Goal: Task Accomplishment & Management: Complete application form

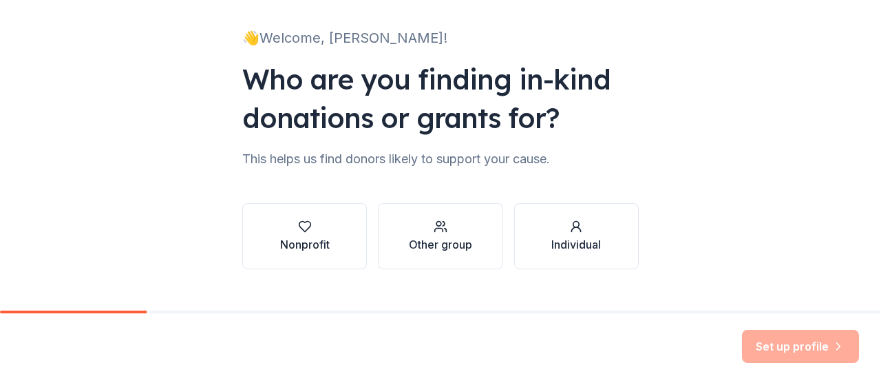
scroll to position [107, 0]
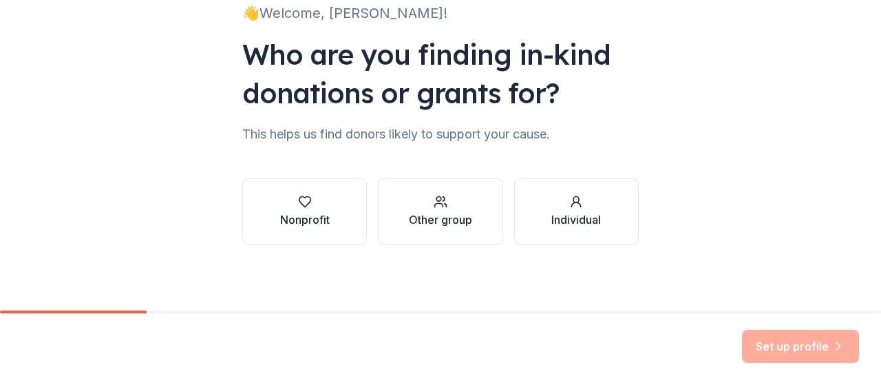
click at [310, 221] on div "Nonprofit" at bounding box center [305, 219] width 50 height 17
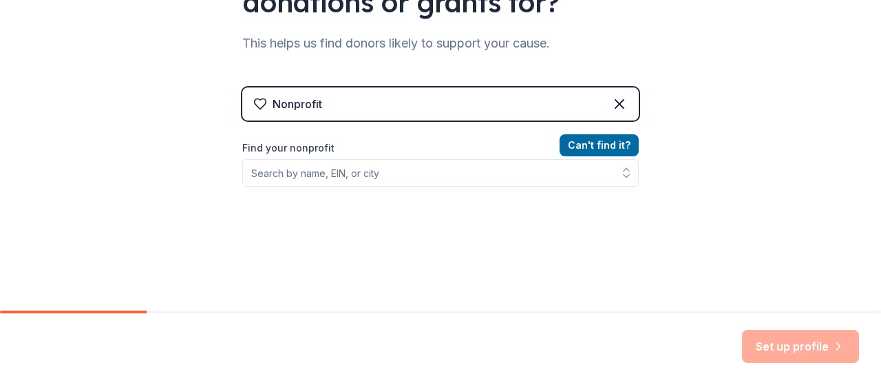
scroll to position [210, 0]
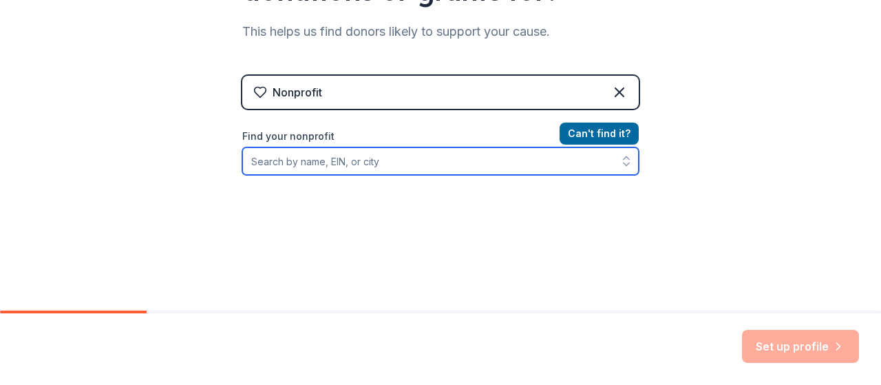
click at [311, 162] on input "Find your nonprofit" at bounding box center [440, 161] width 396 height 28
type input "grassroot projects"
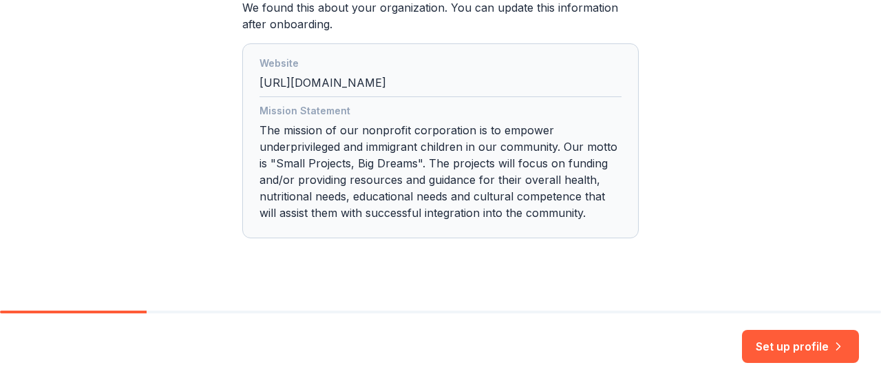
scroll to position [422, 0]
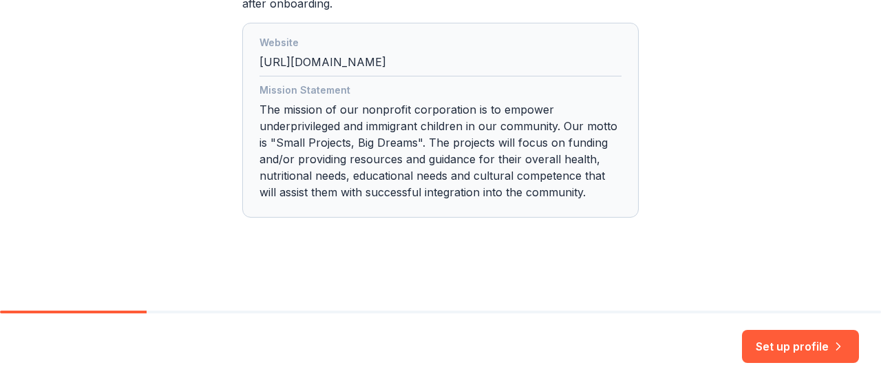
click at [804, 354] on button "Set up profile" at bounding box center [800, 346] width 117 height 33
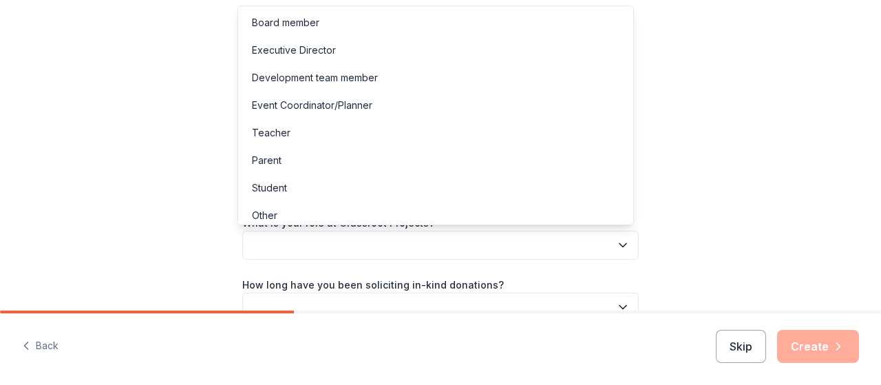
click at [619, 247] on icon "button" at bounding box center [623, 245] width 14 height 14
click at [507, 52] on div "Executive Director" at bounding box center [435, 50] width 389 height 28
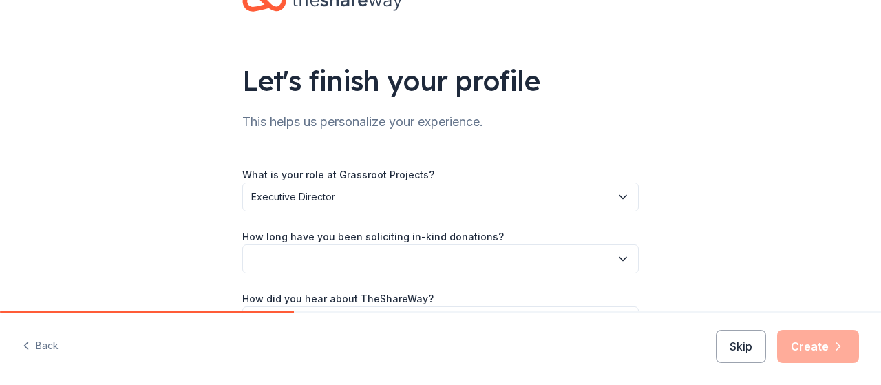
scroll to position [109, 0]
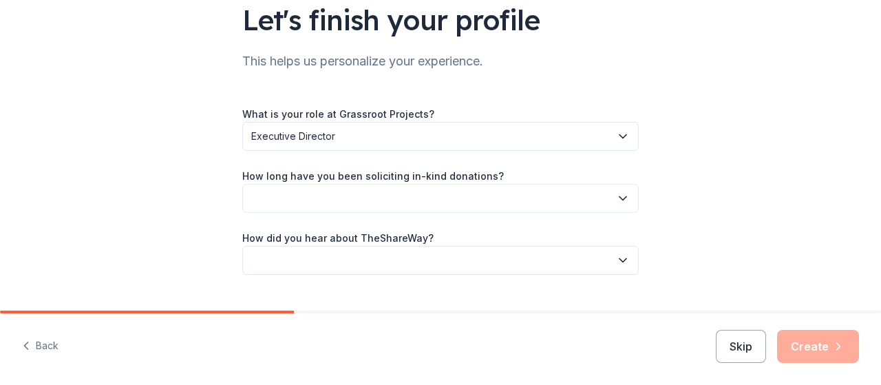
click at [620, 195] on icon "button" at bounding box center [623, 198] width 14 height 14
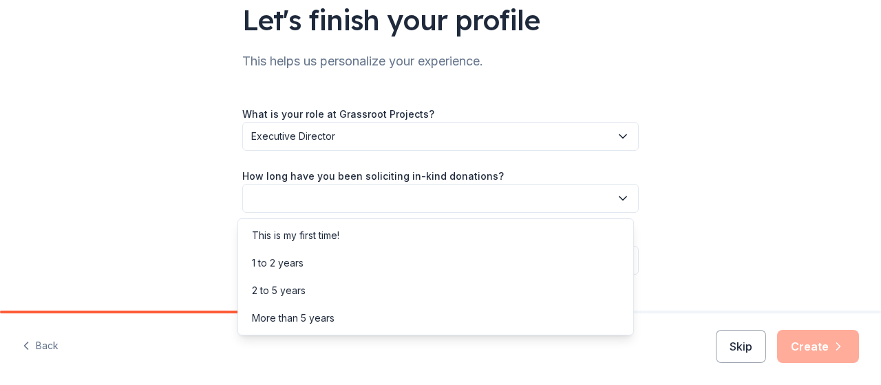
click at [570, 262] on div "1 to 2 years" at bounding box center [435, 263] width 389 height 28
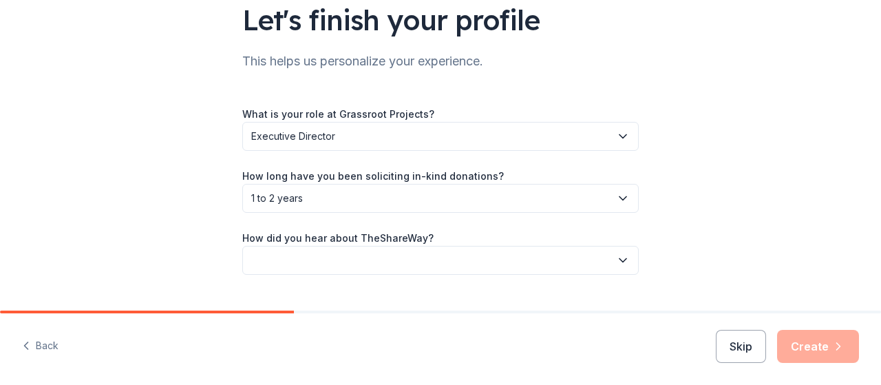
click at [618, 264] on icon "button" at bounding box center [623, 260] width 14 height 14
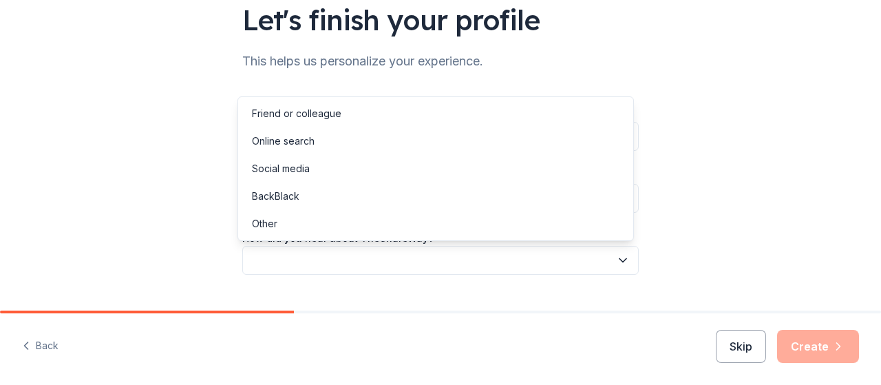
click at [552, 141] on div "Online search" at bounding box center [435, 141] width 389 height 28
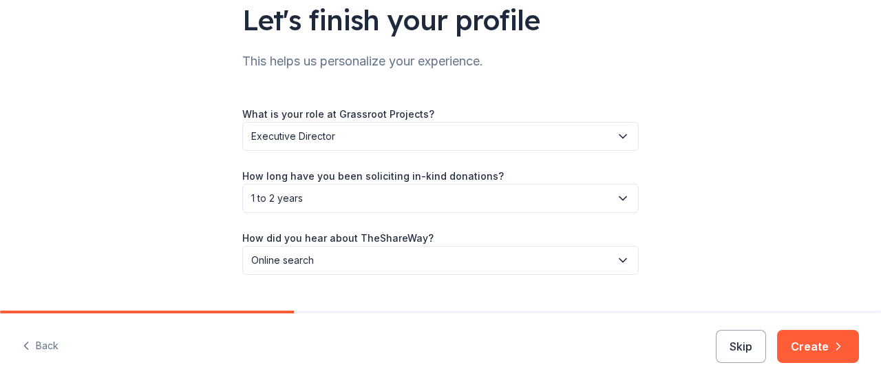
scroll to position [139, 0]
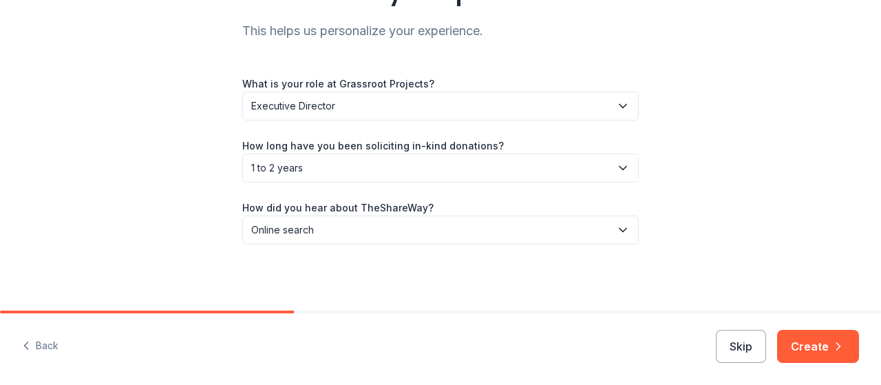
click at [833, 342] on icon "button" at bounding box center [838, 346] width 14 height 14
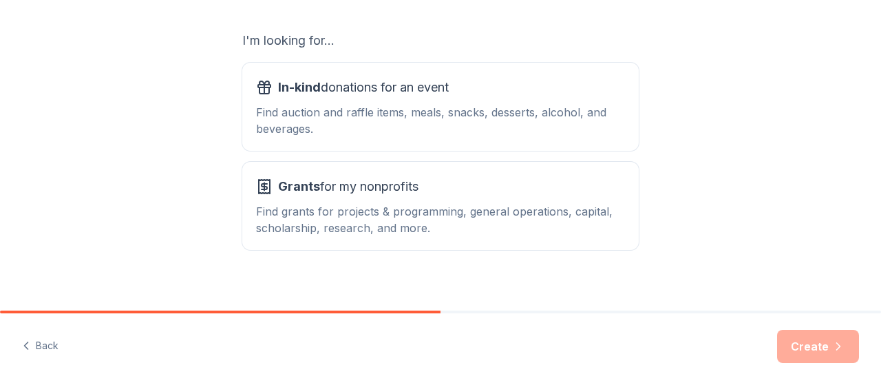
scroll to position [234, 0]
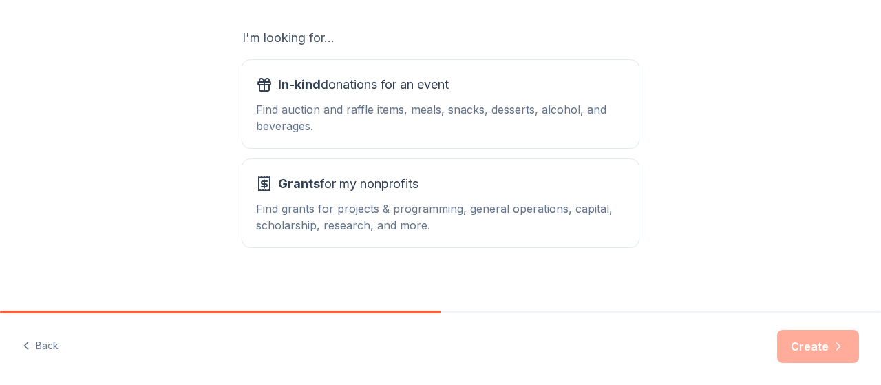
click at [450, 120] on div "Find auction and raffle items, meals, snacks, desserts, alcohol, and beverages." at bounding box center [440, 117] width 369 height 33
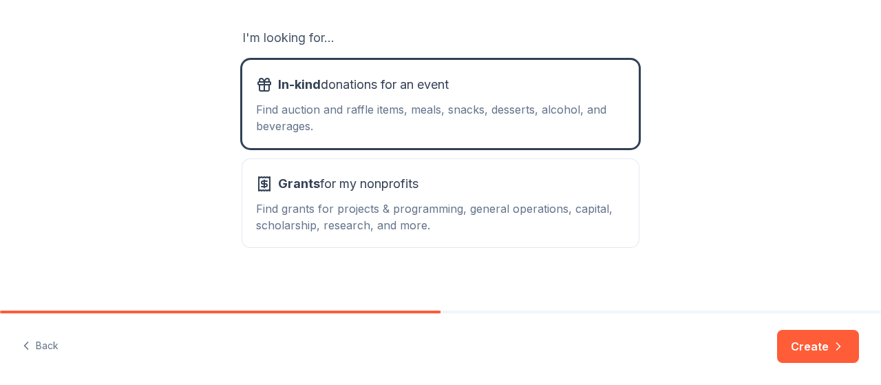
click at [499, 191] on div "Grants for my nonprofits" at bounding box center [440, 184] width 369 height 22
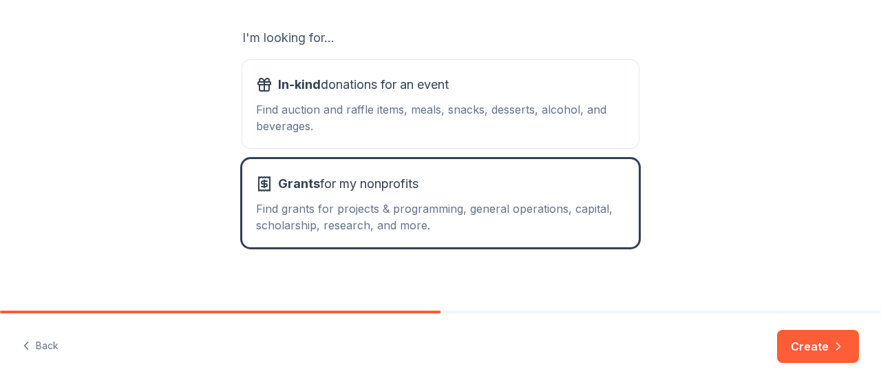
click at [462, 122] on div "Find auction and raffle items, meals, snacks, desserts, alcohol, and beverages." at bounding box center [440, 117] width 369 height 33
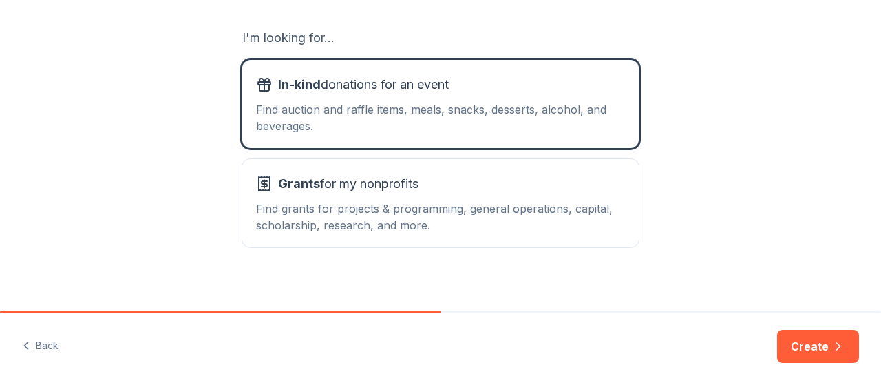
click at [820, 342] on button "Create" at bounding box center [818, 346] width 82 height 33
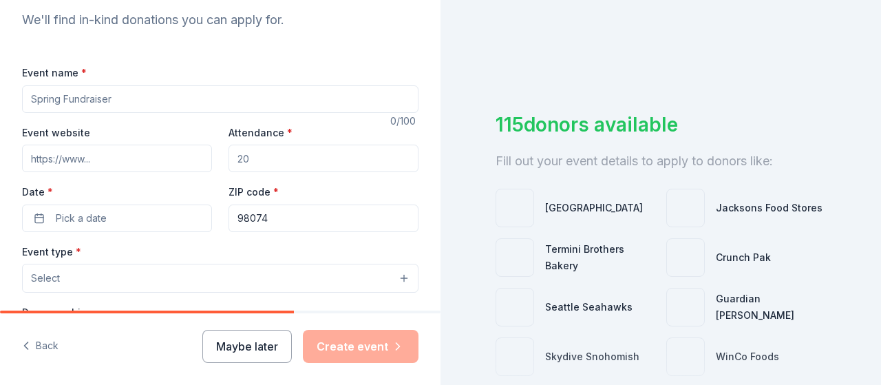
scroll to position [154, 0]
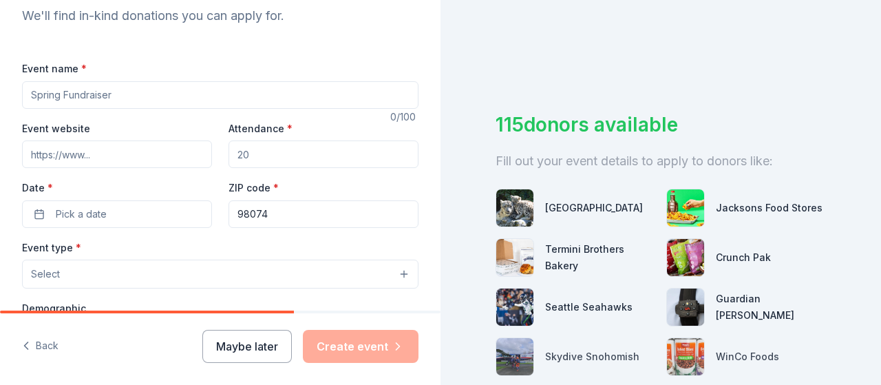
click at [110, 93] on input "Event name *" at bounding box center [220, 95] width 396 height 28
type input "Open Hearts & Hands Virtual Auction"
click at [96, 152] on input "Event website" at bounding box center [117, 154] width 190 height 28
type input "[DOMAIN_NAME]"
click at [238, 156] on input "Attendance *" at bounding box center [323, 154] width 190 height 28
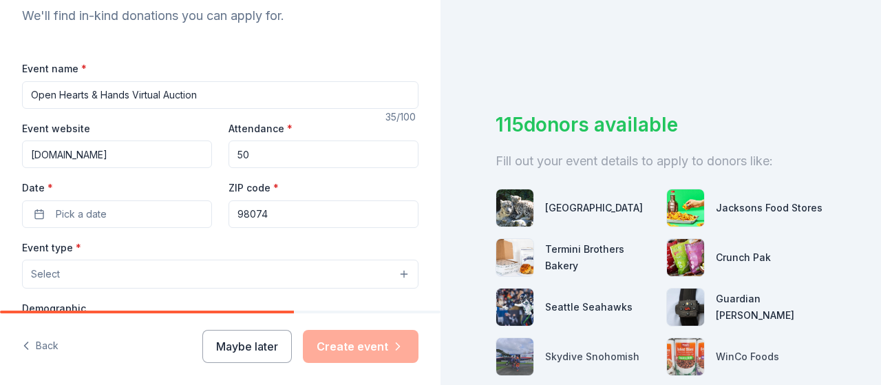
type input "50"
click at [133, 205] on button "Pick a date" at bounding box center [117, 214] width 190 height 28
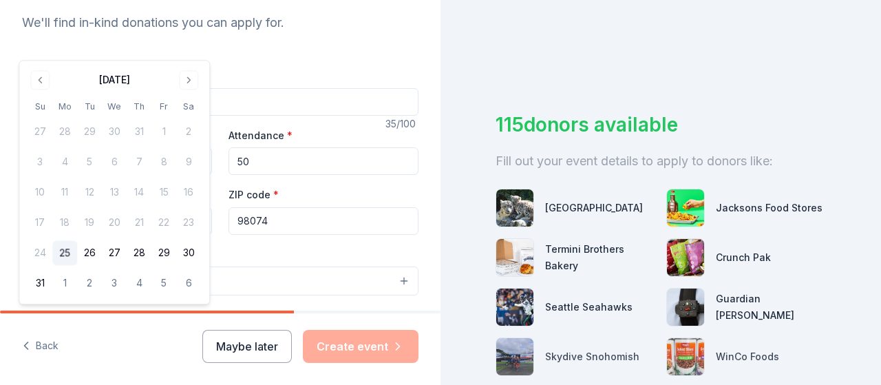
scroll to position [0, 0]
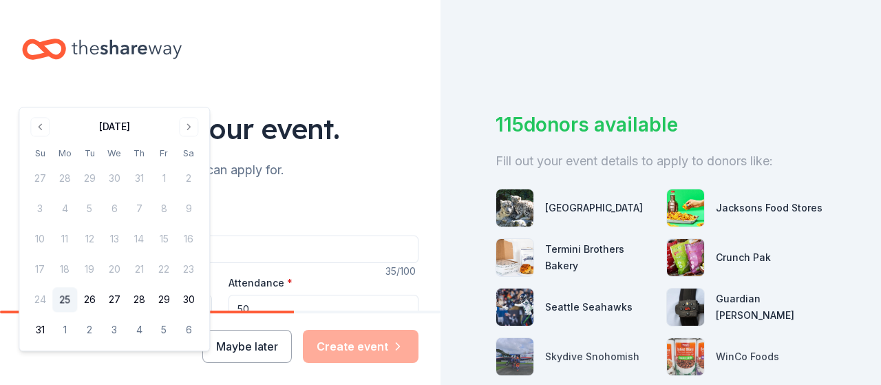
click at [186, 125] on button "Go to next month" at bounding box center [188, 126] width 19 height 19
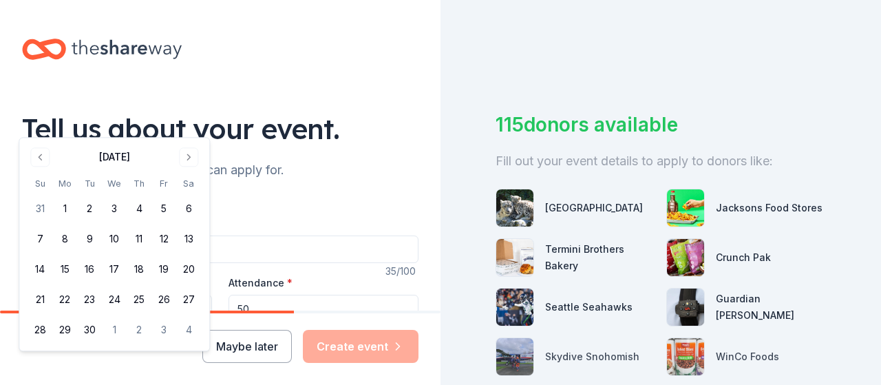
click at [166, 296] on button "26" at bounding box center [163, 300] width 25 height 25
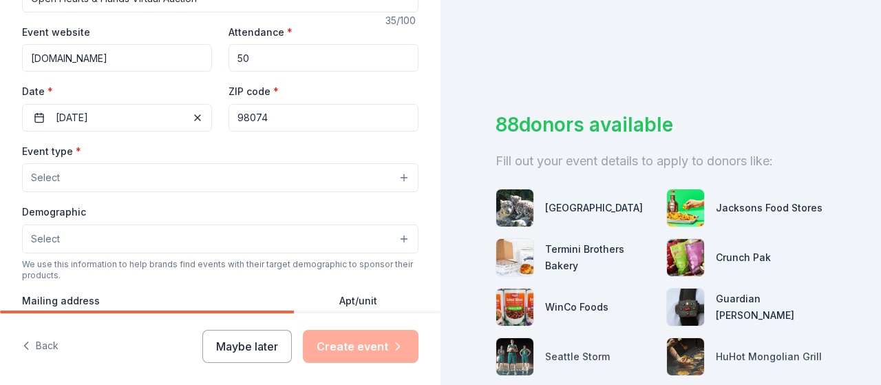
scroll to position [252, 0]
click at [393, 173] on button "Select" at bounding box center [220, 176] width 396 height 29
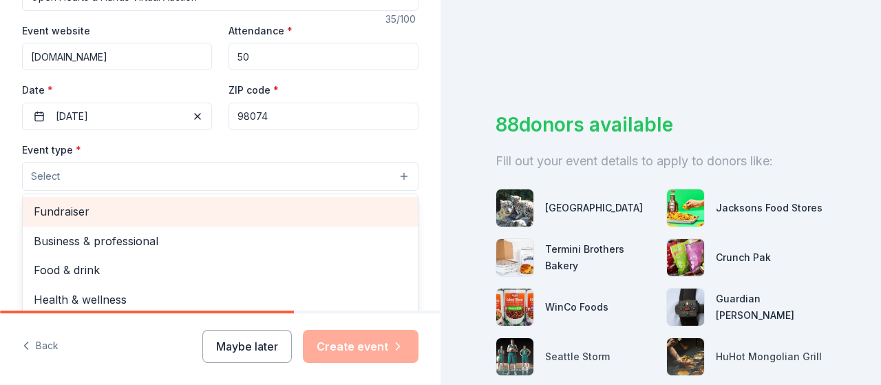
click at [369, 202] on span "Fundraiser" at bounding box center [220, 211] width 373 height 18
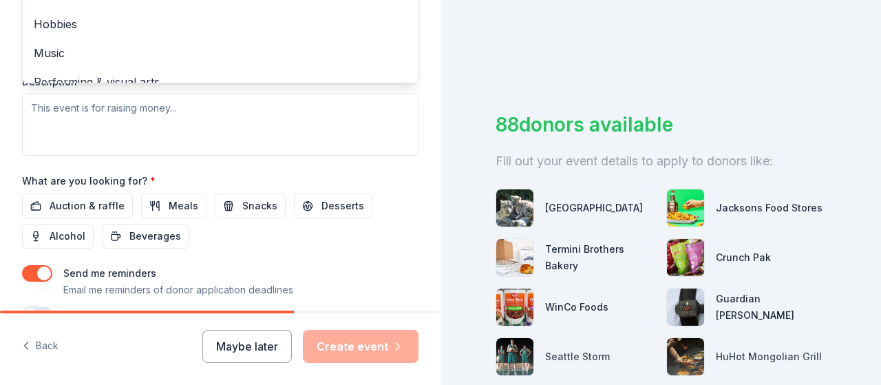
scroll to position [519, 0]
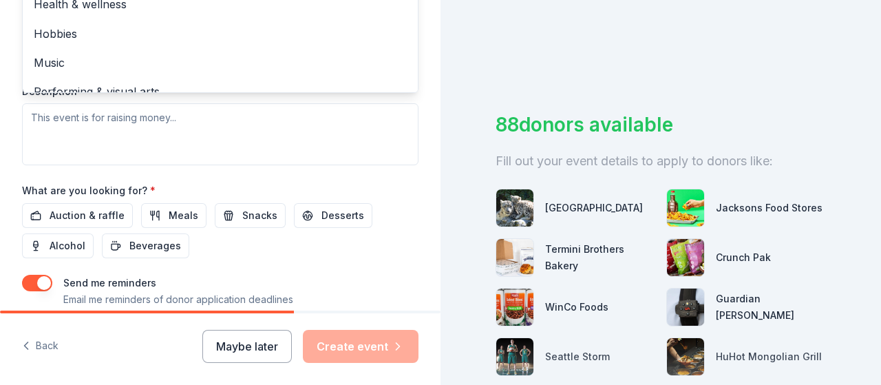
click at [81, 213] on div "Event name * Open Hearts & Hands Virtual Auction 35 /100 Event website [DOMAIN_…" at bounding box center [220, 13] width 396 height 637
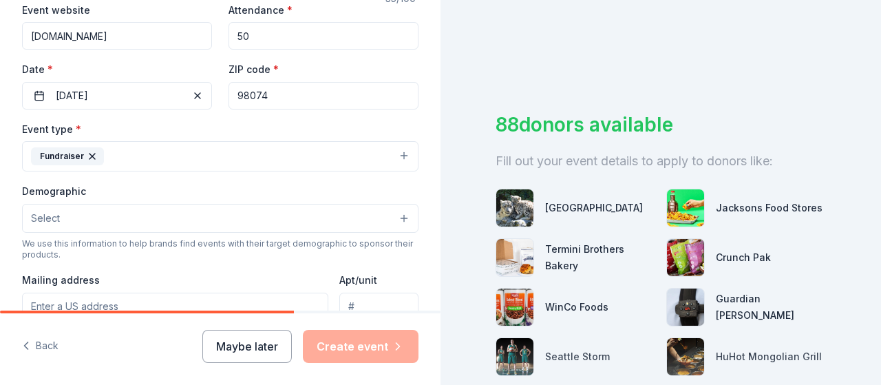
click at [393, 219] on button "Select" at bounding box center [220, 218] width 396 height 29
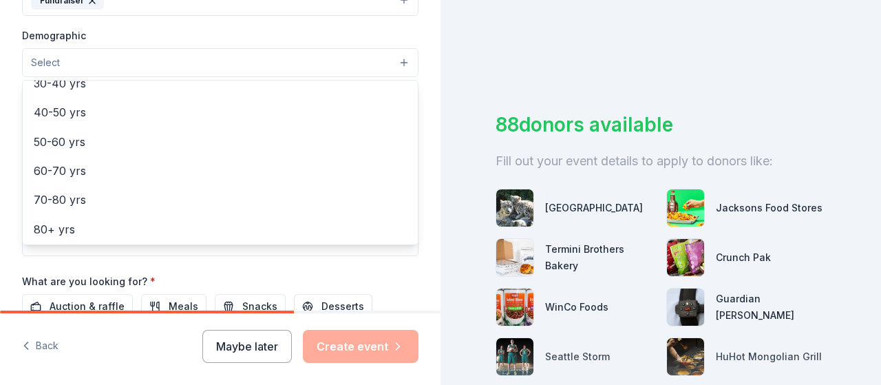
scroll to position [220, 0]
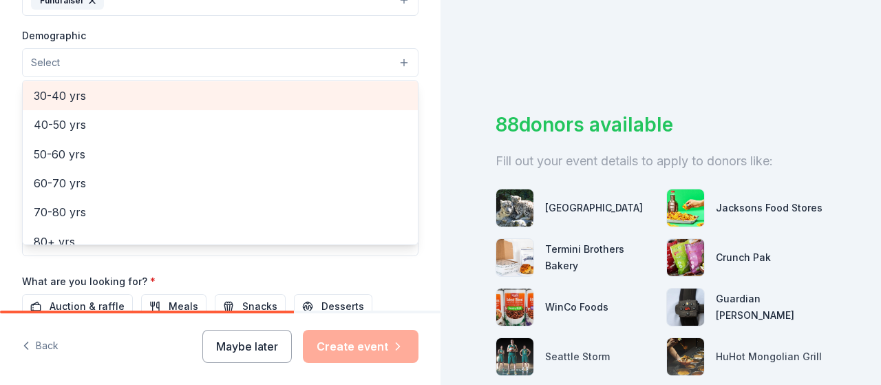
click at [354, 89] on div "30-40 yrs" at bounding box center [220, 95] width 395 height 29
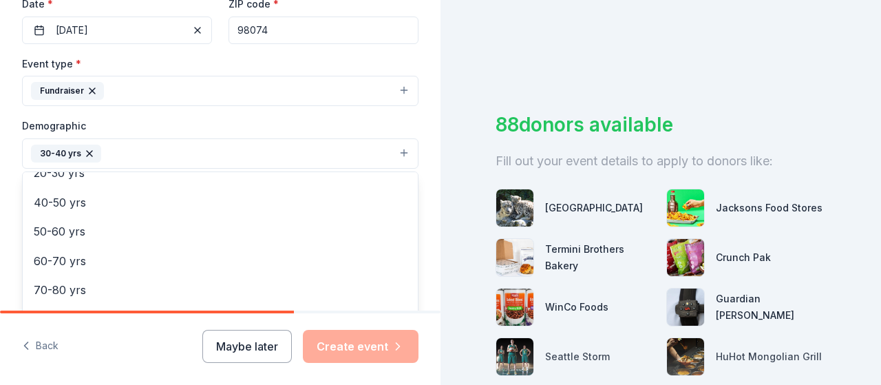
scroll to position [286, 0]
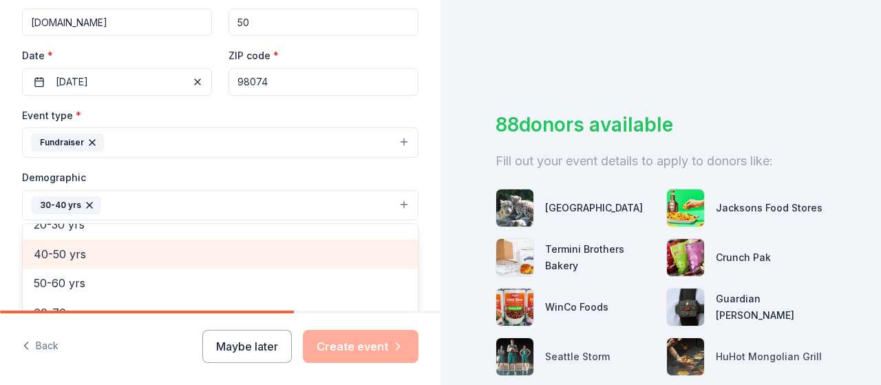
click at [66, 248] on span "40-50 yrs" at bounding box center [220, 254] width 373 height 18
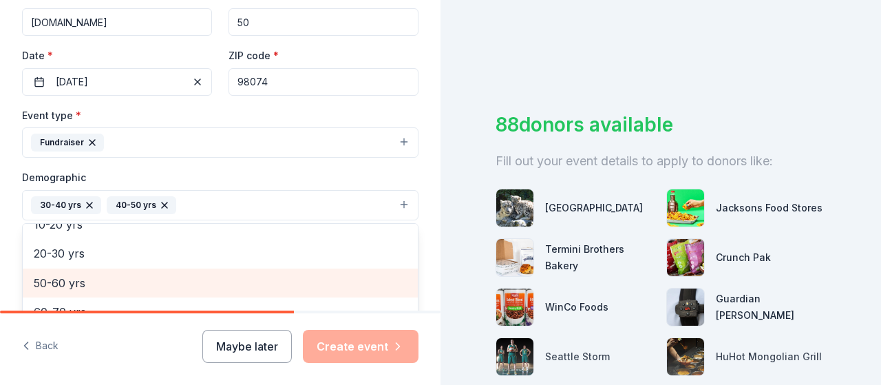
click at [78, 276] on span "50-60 yrs" at bounding box center [220, 283] width 373 height 18
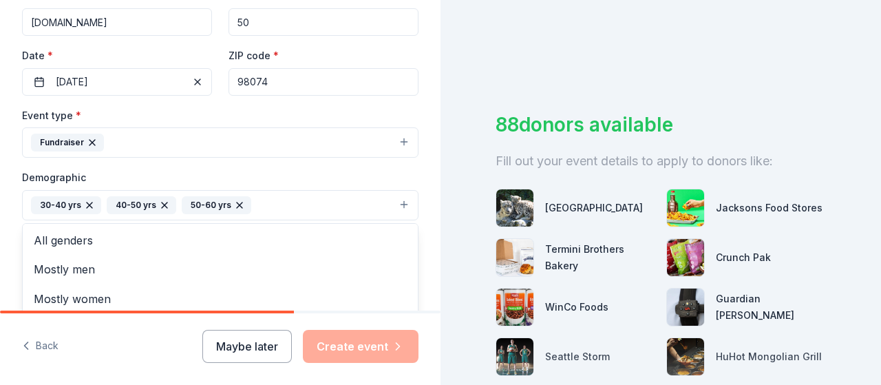
scroll to position [0, 0]
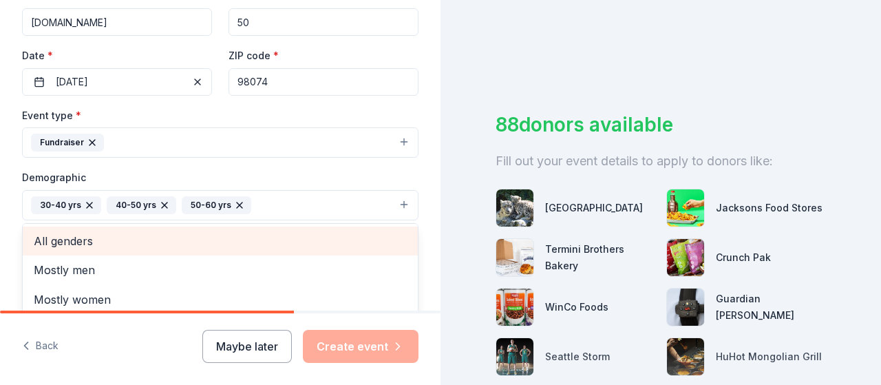
click at [371, 241] on span "All genders" at bounding box center [220, 241] width 373 height 18
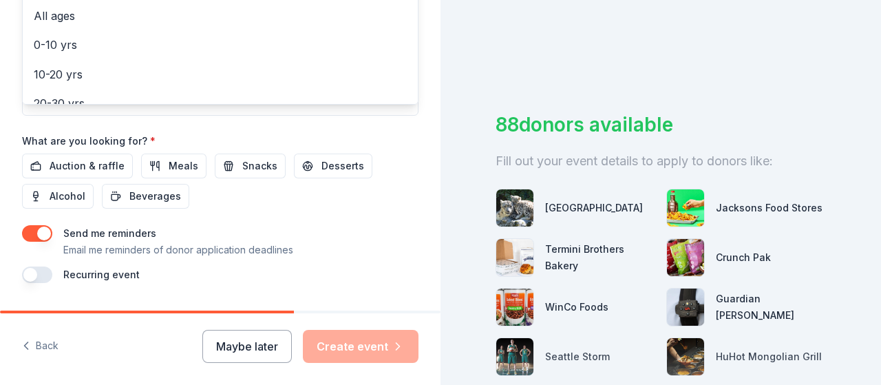
scroll to position [576, 0]
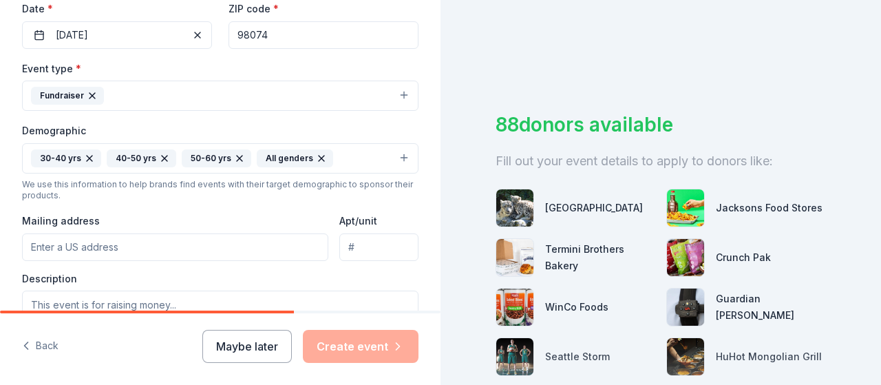
click at [180, 241] on input "Mailing address" at bounding box center [175, 247] width 306 height 28
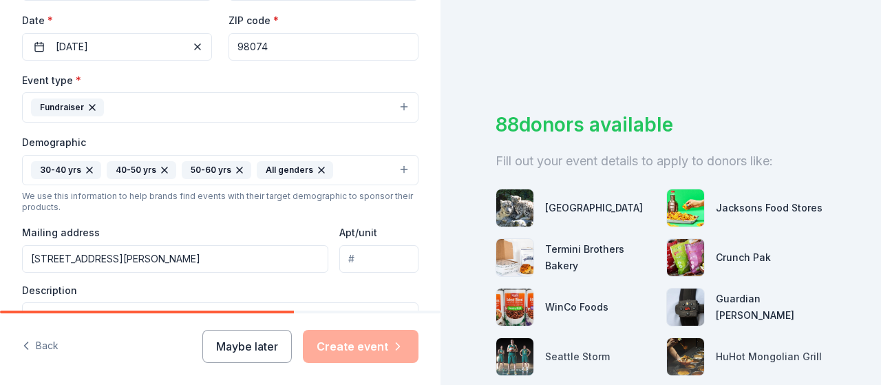
scroll to position [319, 0]
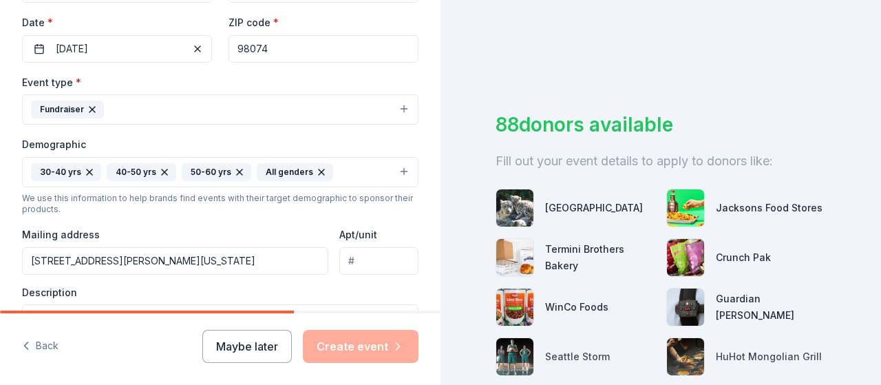
type input "[STREET_ADDRESS][PERSON_NAME]"
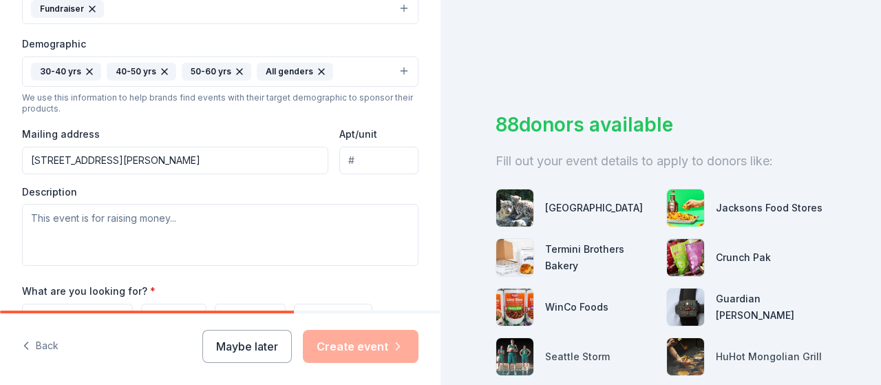
scroll to position [442, 0]
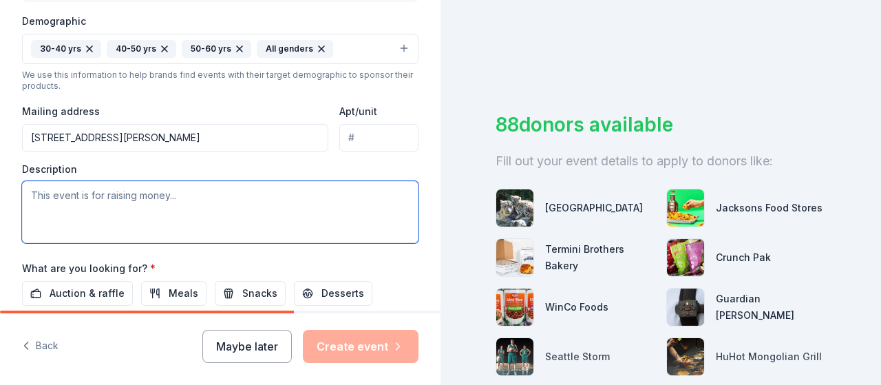
click at [72, 199] on textarea at bounding box center [220, 212] width 396 height 62
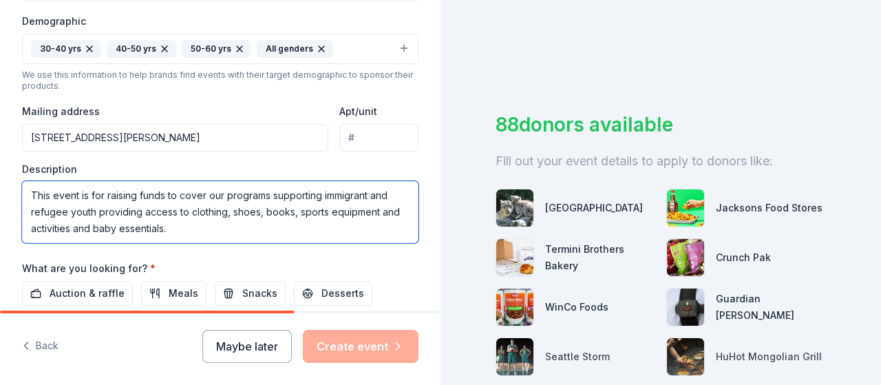
type textarea "This event is for raising funds to cover our programs supporting immigrant and …"
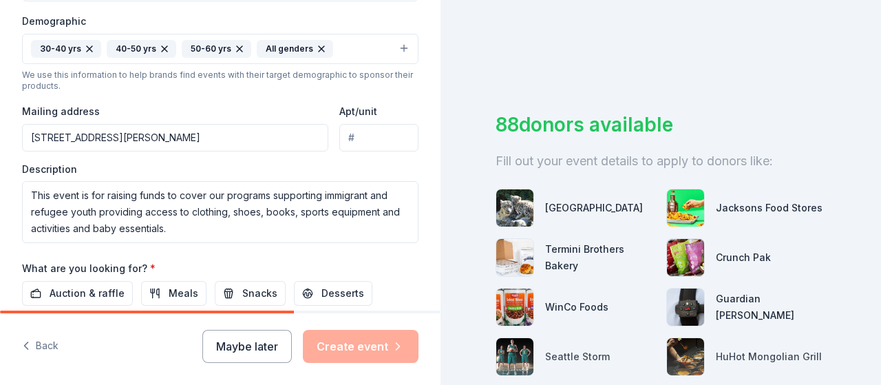
click at [87, 285] on span "Auction & raffle" at bounding box center [87, 293] width 75 height 17
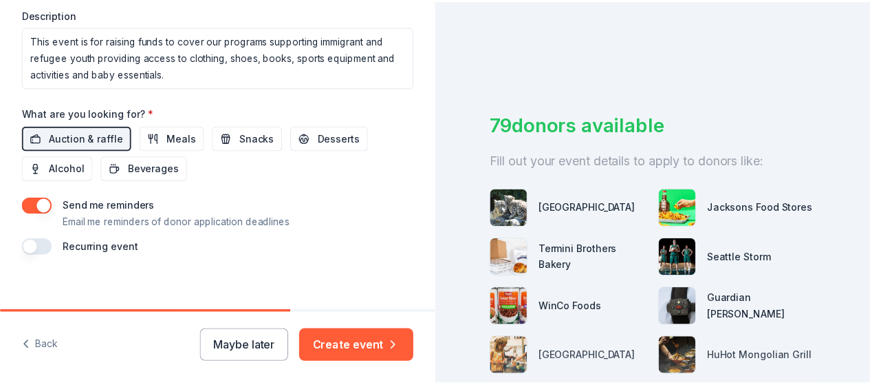
scroll to position [604, 0]
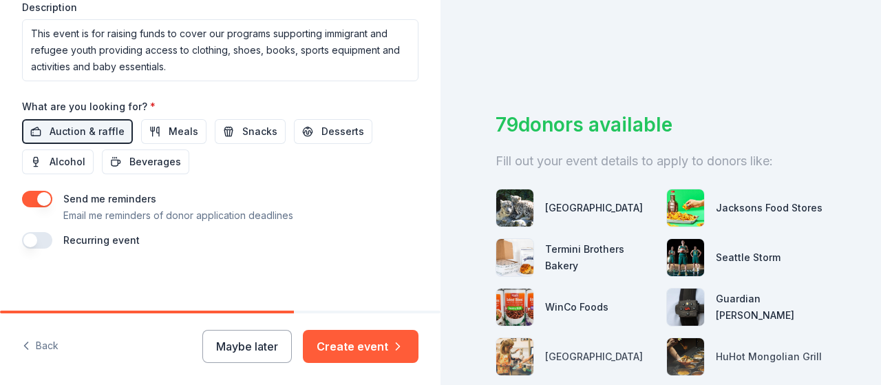
click at [376, 343] on button "Create event" at bounding box center [361, 346] width 116 height 33
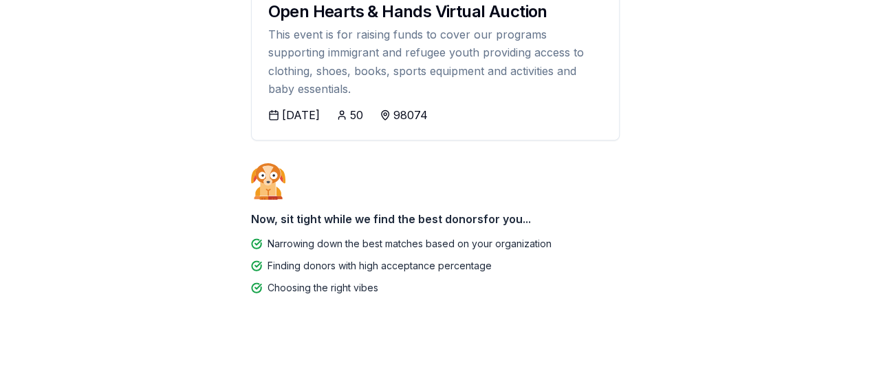
scroll to position [235, 0]
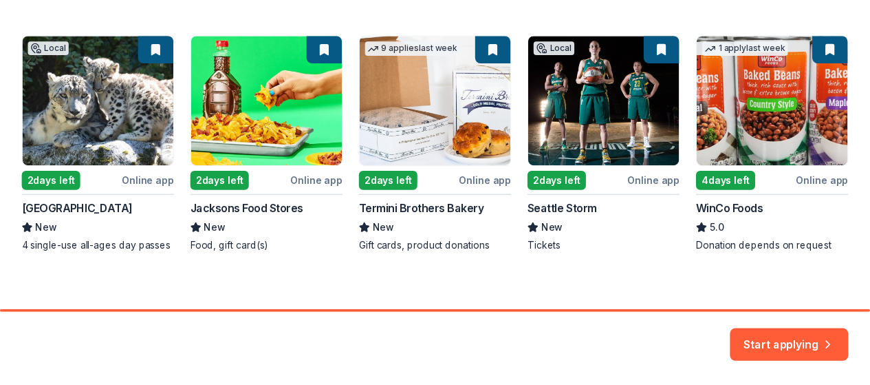
scroll to position [254, 0]
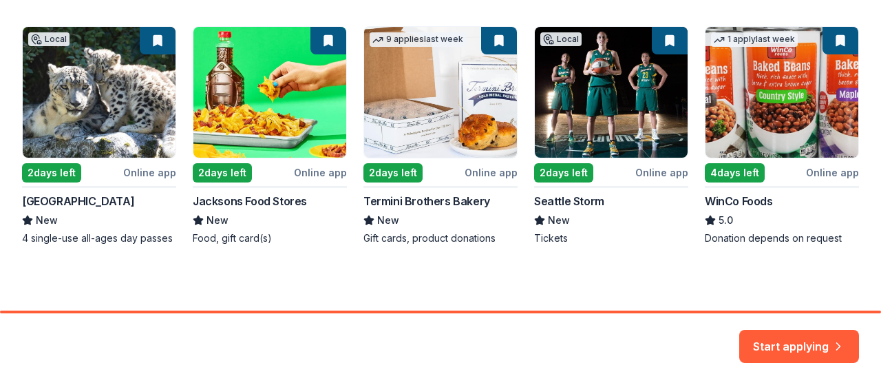
click at [793, 341] on button "Start applying" at bounding box center [799, 337] width 120 height 33
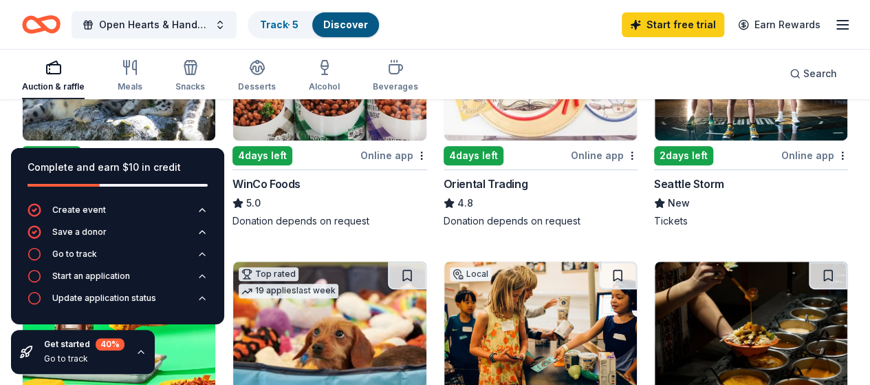
scroll to position [245, 0]
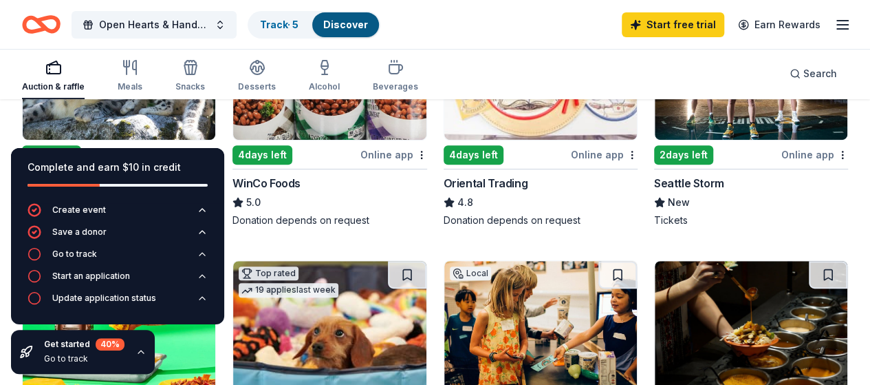
click at [654, 154] on div "2 days left" at bounding box center [683, 154] width 59 height 19
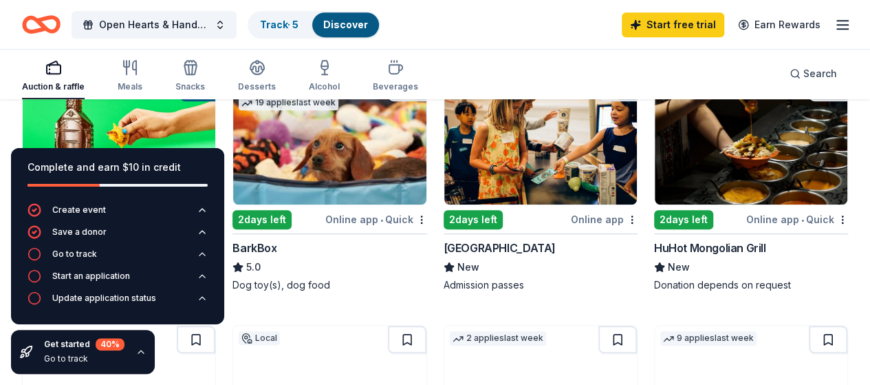
scroll to position [458, 0]
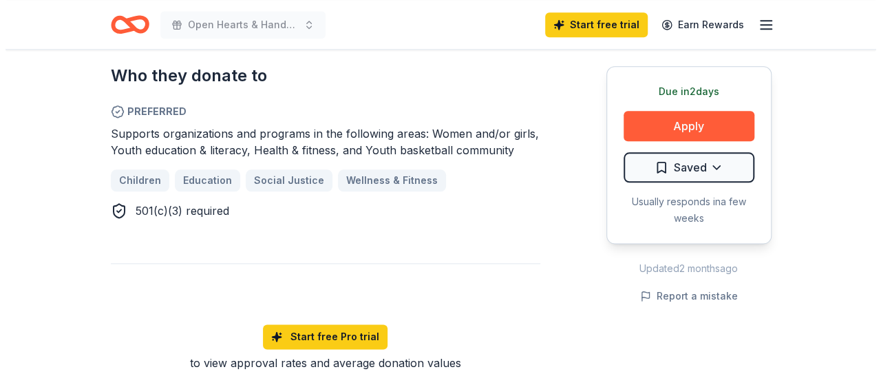
scroll to position [773, 0]
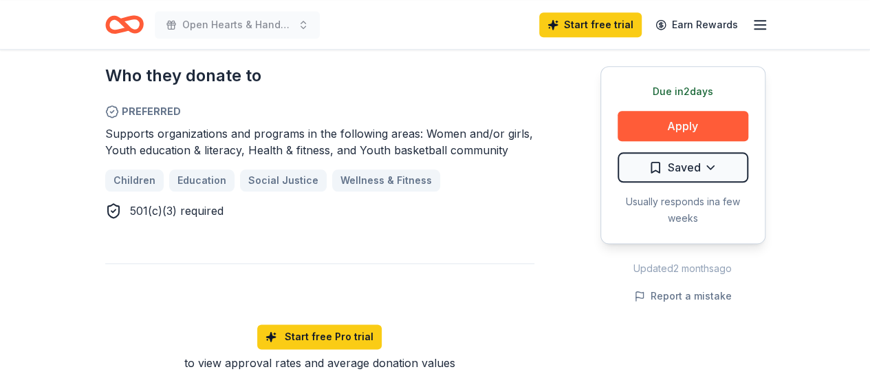
click at [692, 120] on button "Apply" at bounding box center [683, 126] width 131 height 30
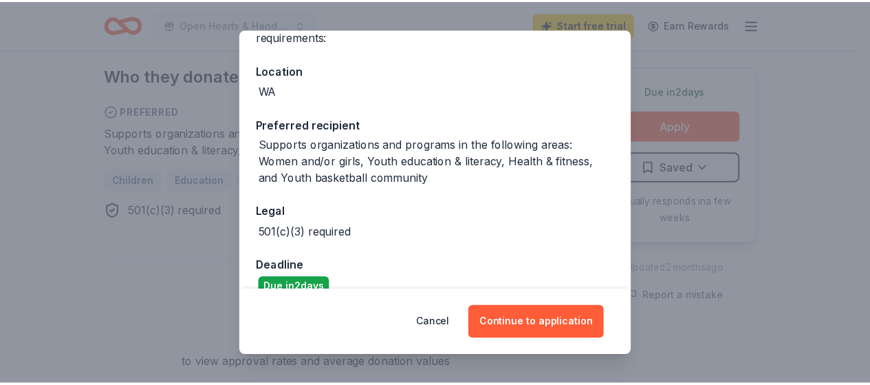
scroll to position [156, 0]
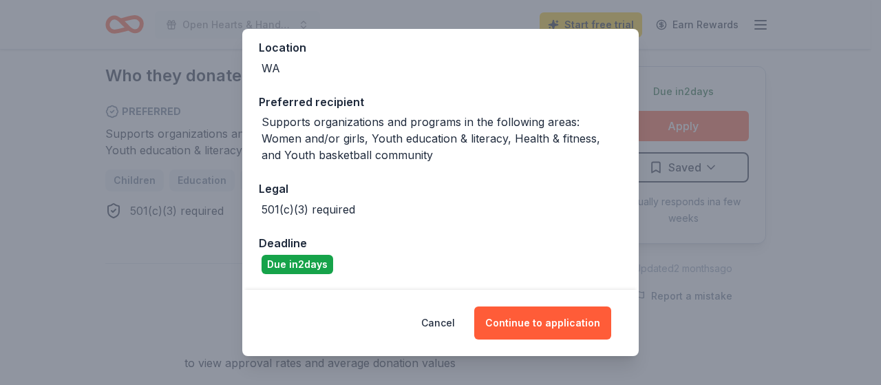
click at [549, 318] on button "Continue to application" at bounding box center [542, 322] width 137 height 33
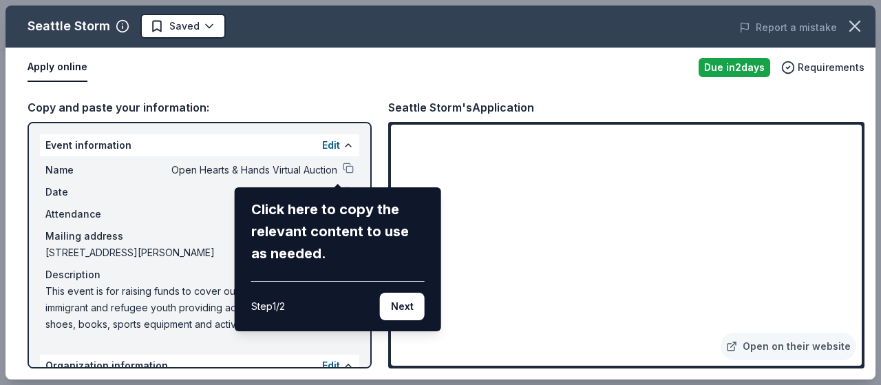
drag, startPoint x: 856, startPoint y: 150, endPoint x: 856, endPoint y: 201, distance: 50.9
click at [856, 201] on div "Seattle Storm Saved Report a mistake Apply online Due in 2 days Requirements Co…" at bounding box center [441, 193] width 870 height 374
click at [764, 347] on div "Seattle Storm Saved Report a mistake Apply online Due in 2 days Requirements Co…" at bounding box center [441, 193] width 870 height 374
click at [738, 347] on div "Seattle Storm Saved Report a mistake Apply online Due in 2 days Requirements Co…" at bounding box center [441, 193] width 870 height 374
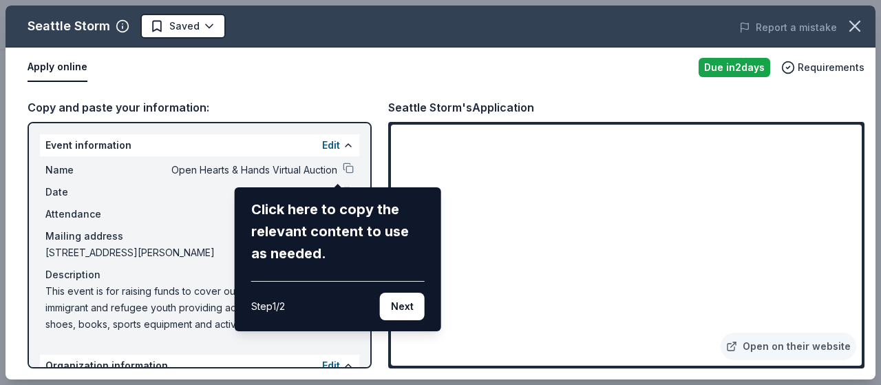
click at [738, 347] on div "Seattle Storm Saved Report a mistake Apply online Due in 2 days Requirements Co…" at bounding box center [441, 193] width 870 height 374
click at [767, 343] on div "Seattle Storm Saved Report a mistake Apply online Due in 2 days Requirements Co…" at bounding box center [441, 193] width 870 height 374
click at [853, 30] on icon "button" at bounding box center [854, 26] width 19 height 19
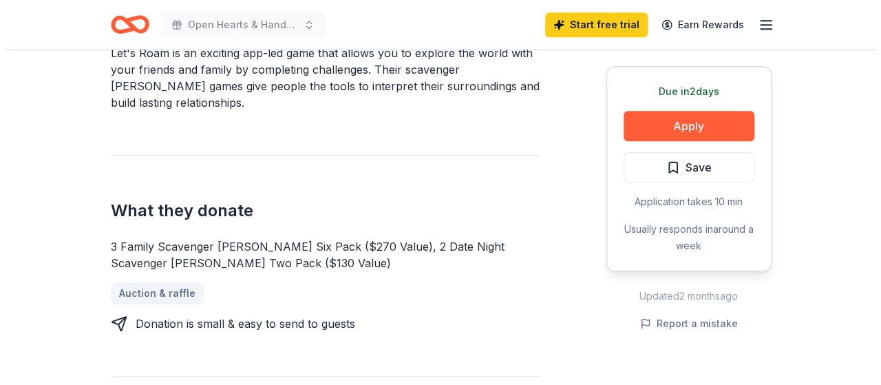
scroll to position [482, 0]
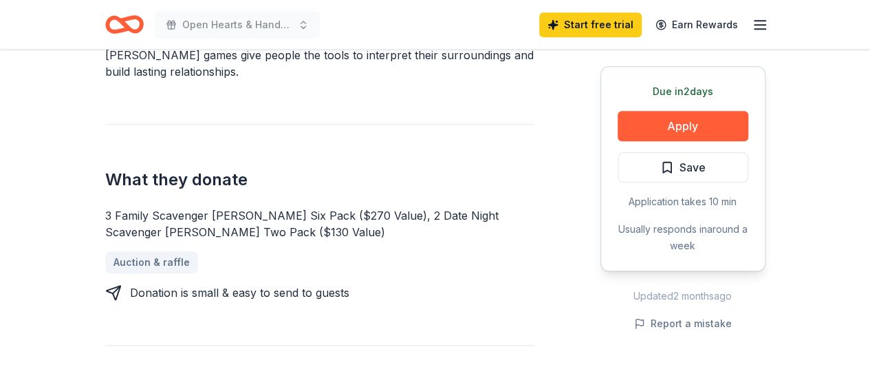
click at [695, 133] on button "Apply" at bounding box center [683, 126] width 131 height 30
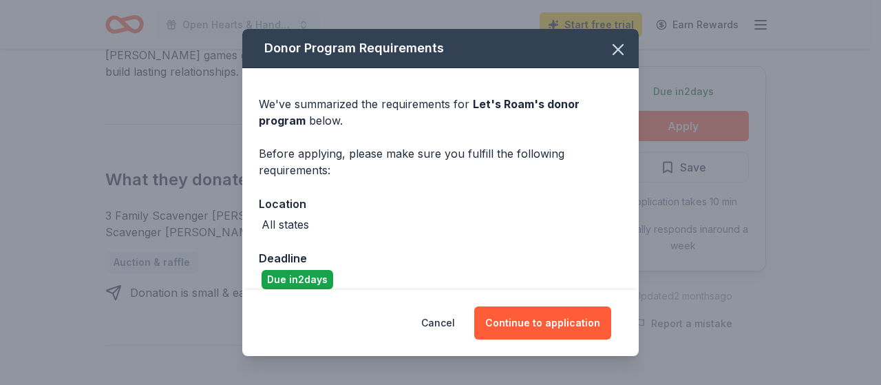
scroll to position [15, 0]
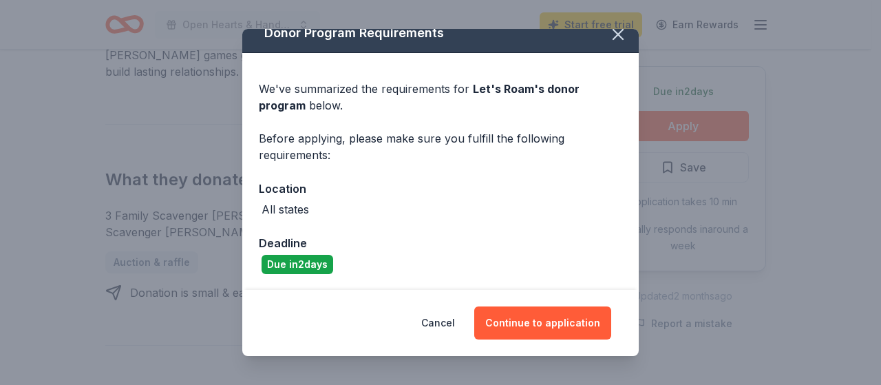
click at [545, 323] on button "Continue to application" at bounding box center [542, 322] width 137 height 33
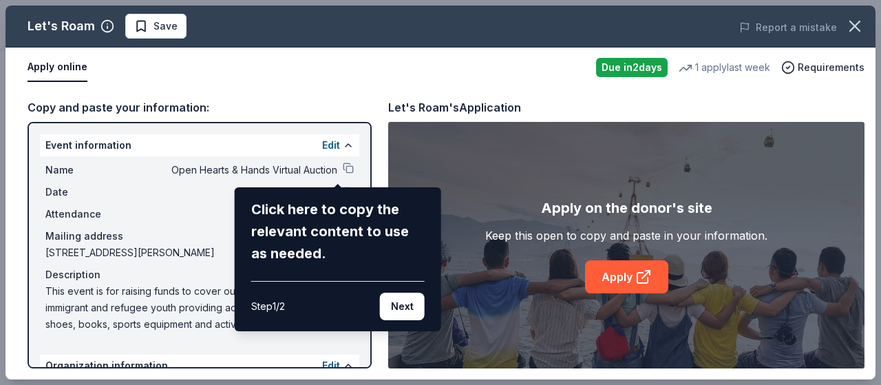
click at [614, 285] on div "Let's Roam Save Report a mistake Apply online Due in 2 days 1 apply last week R…" at bounding box center [441, 193] width 870 height 374
click at [398, 303] on button "Next" at bounding box center [402, 306] width 45 height 28
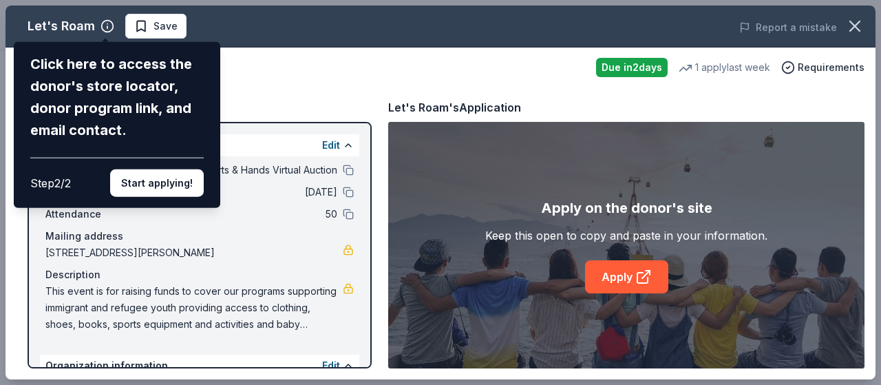
click at [178, 191] on button "Start applying!" at bounding box center [157, 183] width 94 height 28
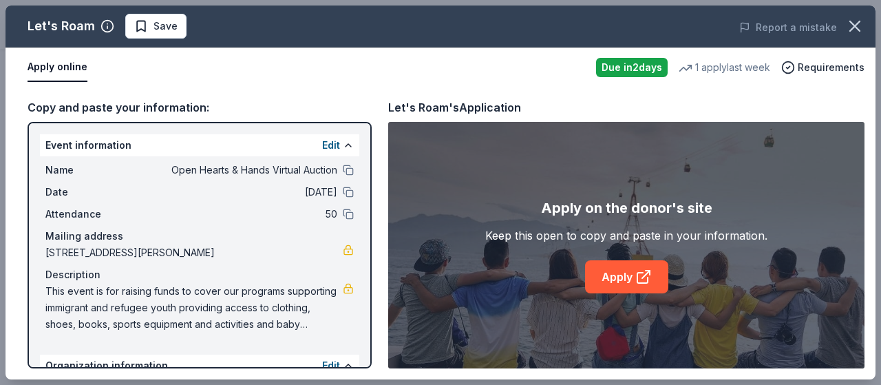
click at [625, 283] on div "Let's Roam Save Report a mistake Apply online Due in 2 days 1 apply last week R…" at bounding box center [441, 193] width 870 height 374
click at [643, 275] on icon at bounding box center [643, 276] width 17 height 17
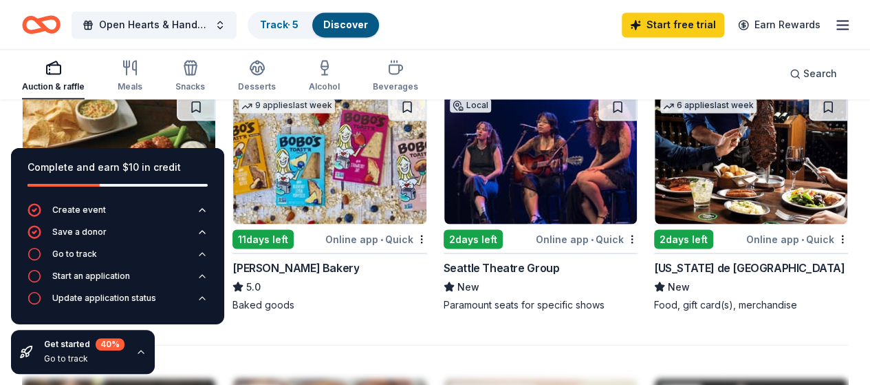
scroll to position [1197, 0]
